Goal: Transaction & Acquisition: Register for event/course

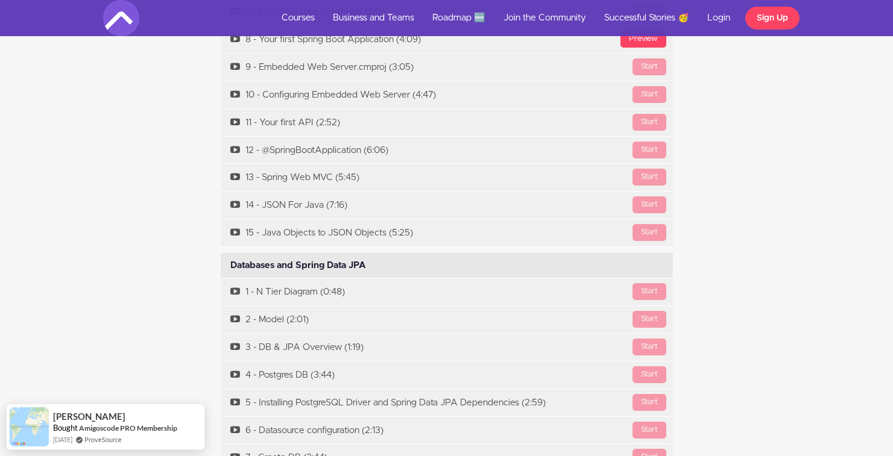
scroll to position [4184, 0]
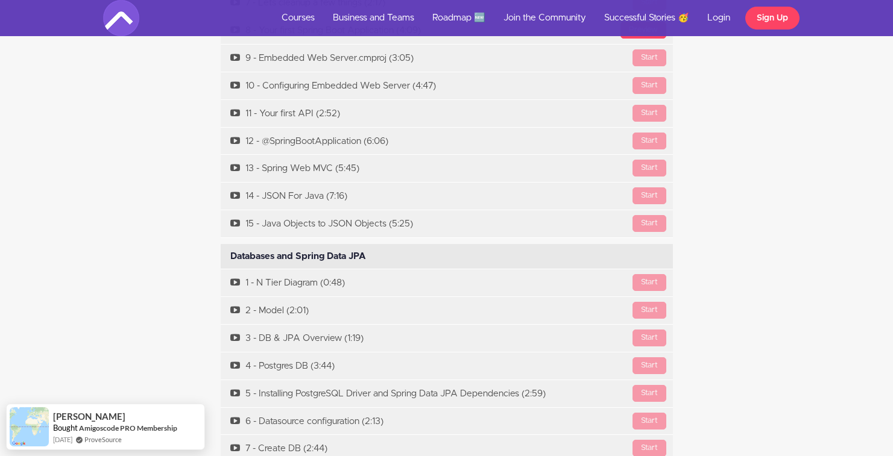
click at [694, 252] on div "Course Curriculum Intro Available in days days after you enroll [GEOGRAPHIC_DAT…" at bounding box center [446, 110] width 705 height 954
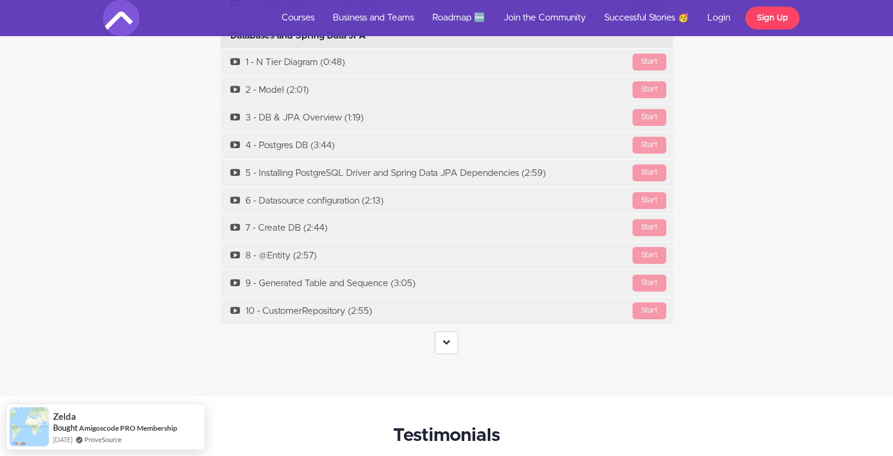
scroll to position [4406, 0]
click at [450, 346] on link at bounding box center [447, 342] width 24 height 23
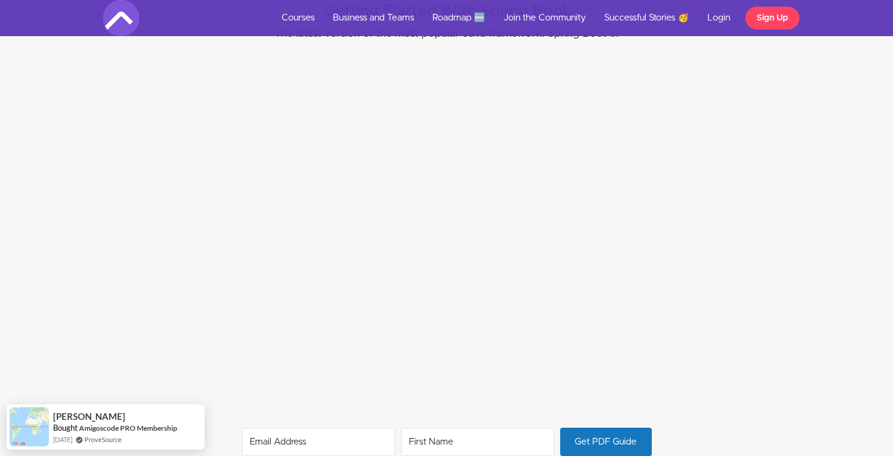
scroll to position [0, 0]
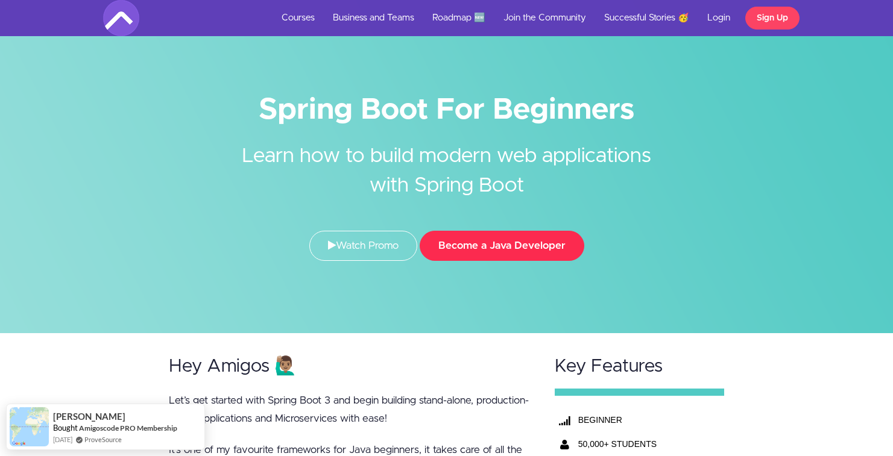
click at [550, 248] on button "Become a Java Developer" at bounding box center [502, 246] width 165 height 30
